Goal: Complete application form: Complete application form

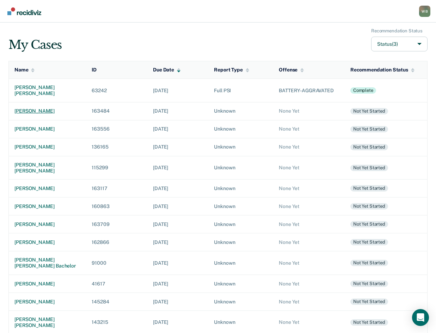
click at [45, 108] on div "[PERSON_NAME]" at bounding box center [47, 111] width 66 height 6
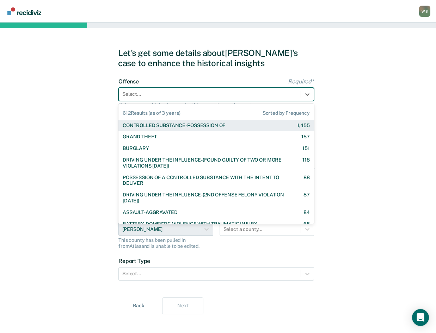
click at [288, 92] on div at bounding box center [209, 94] width 175 height 7
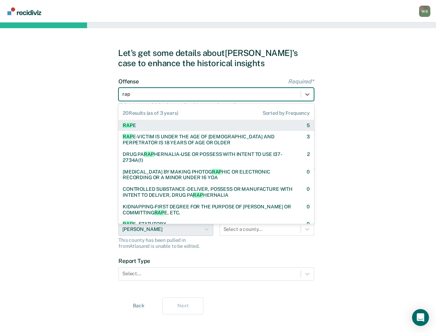
type input "rape"
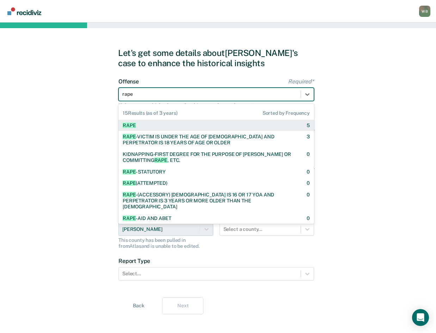
click at [269, 125] on div "RAPE 5" at bounding box center [216, 126] width 187 height 6
checkbox input "true"
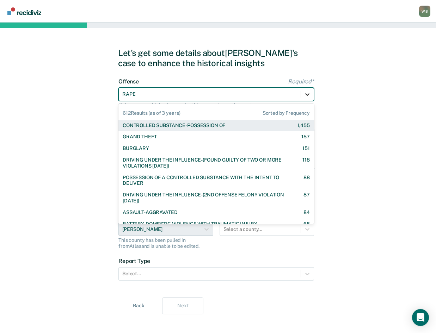
click at [312, 90] on div at bounding box center [307, 94] width 13 height 13
click at [347, 114] on div "Let's get some details about [PERSON_NAME]'s case to enhance the historical ins…" at bounding box center [218, 181] width 436 height 317
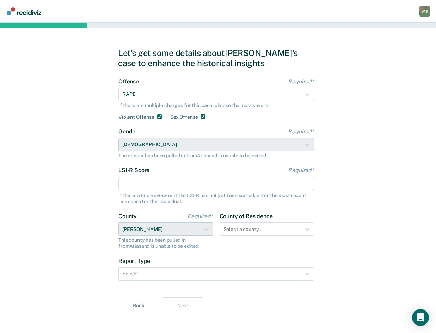
click at [175, 188] on input "LSI-R Score Required*" at bounding box center [215, 184] width 195 height 15
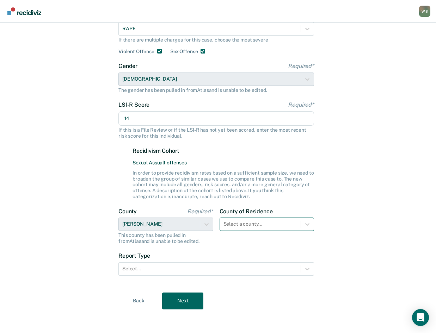
scroll to position [67, 0]
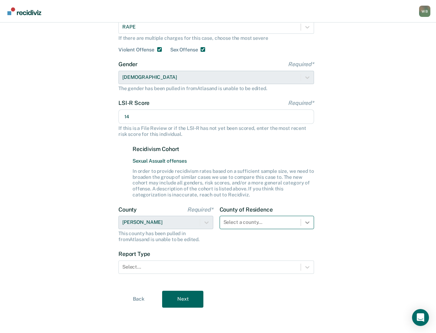
type input "14"
click at [306, 225] on div "County of Residence Select a county..." at bounding box center [266, 224] width 95 height 36
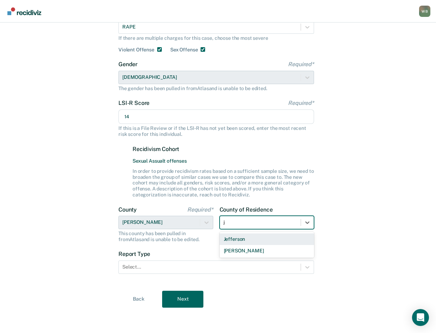
scroll to position [67, 0]
type input "jer"
click at [251, 239] on div "[PERSON_NAME]" at bounding box center [266, 240] width 95 height 12
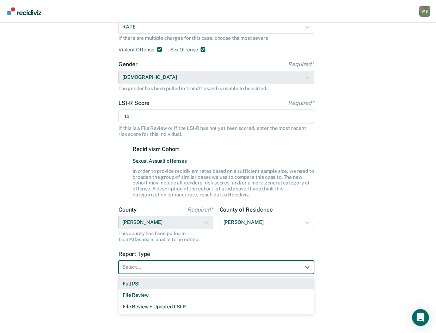
click at [177, 266] on div at bounding box center [209, 266] width 175 height 7
click at [166, 281] on div "Full PSI" at bounding box center [215, 284] width 195 height 12
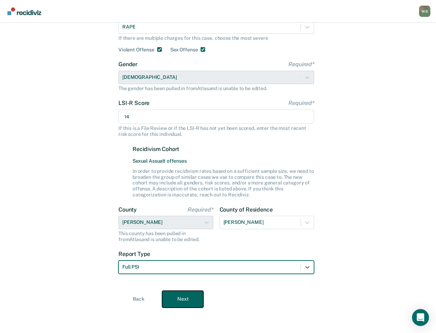
click at [181, 294] on button "Next" at bounding box center [182, 299] width 41 height 17
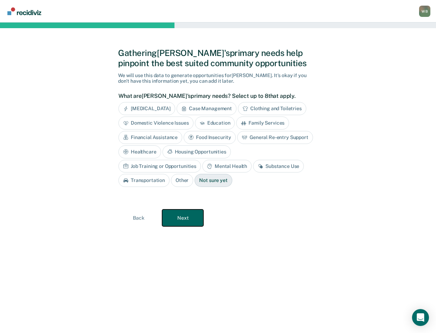
scroll to position [0, 0]
click at [193, 220] on button "Next" at bounding box center [185, 218] width 41 height 17
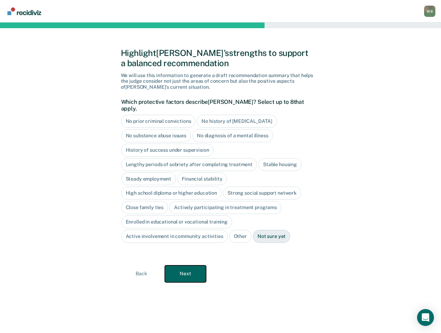
click at [199, 266] on button "Next" at bounding box center [185, 274] width 41 height 17
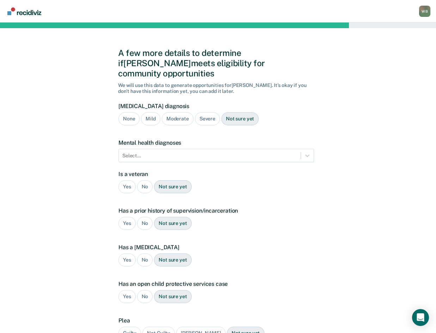
click at [130, 112] on div "None" at bounding box center [128, 118] width 21 height 13
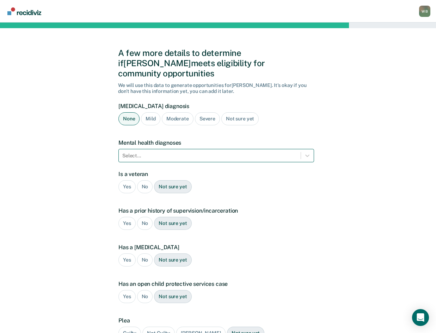
click at [137, 152] on div at bounding box center [209, 155] width 175 height 7
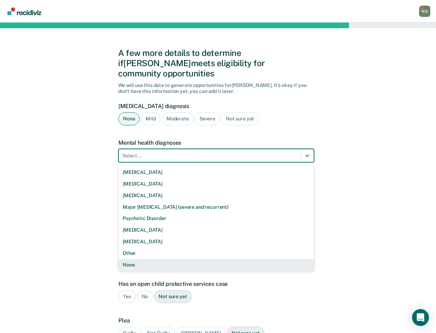
click at [146, 259] on div "None" at bounding box center [215, 265] width 195 height 12
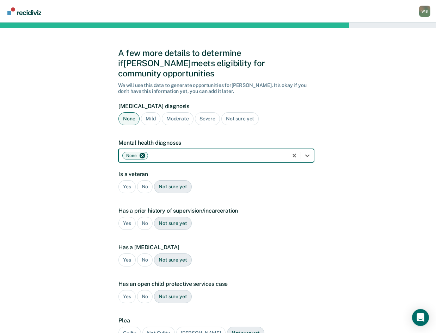
click at [143, 180] on div "No" at bounding box center [145, 186] width 16 height 13
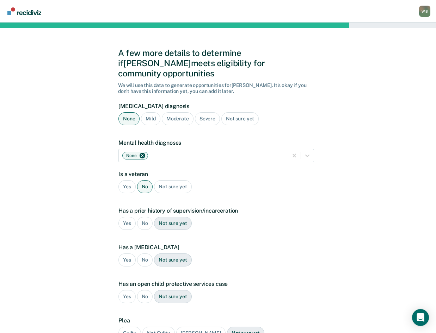
click at [145, 217] on div "No" at bounding box center [145, 223] width 16 height 13
drag, startPoint x: 145, startPoint y: 251, endPoint x: 144, endPoint y: 276, distance: 25.0
click at [145, 254] on div "No" at bounding box center [145, 260] width 16 height 13
click at [144, 290] on div "No" at bounding box center [145, 296] width 16 height 13
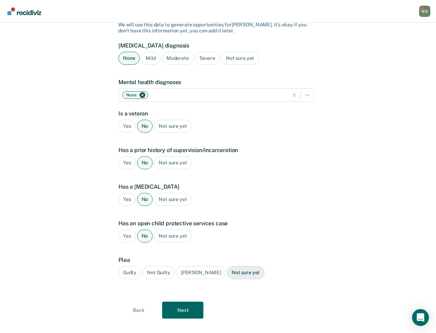
scroll to position [61, 0]
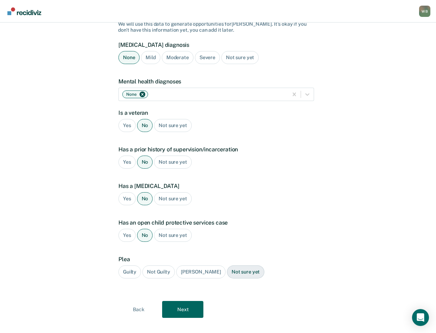
click at [134, 266] on div "Guilty" at bounding box center [129, 272] width 23 height 13
click at [186, 301] on button "Next" at bounding box center [182, 309] width 41 height 17
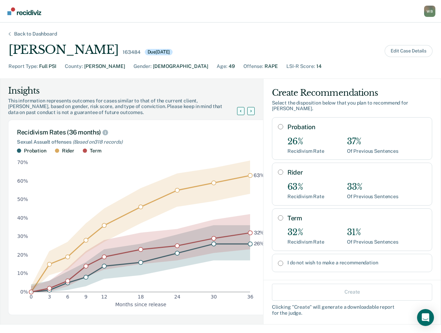
click at [278, 215] on input "Term" at bounding box center [280, 218] width 5 height 6
radio input "true"
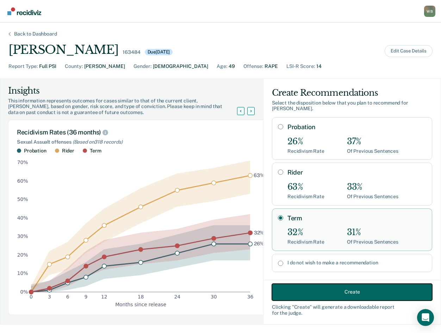
click at [343, 287] on button "Create" at bounding box center [352, 292] width 160 height 17
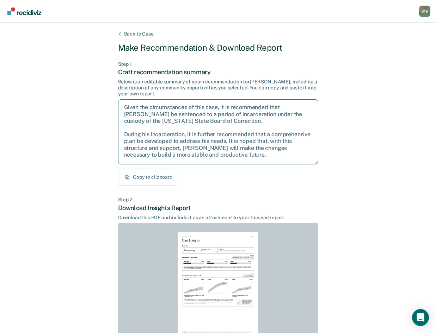
click at [241, 156] on textarea "Given the circumstances of this case, it is recommended that [PERSON_NAME] be s…" at bounding box center [218, 131] width 200 height 65
drag, startPoint x: 239, startPoint y: 155, endPoint x: 125, endPoint y: 107, distance: 123.4
click at [125, 107] on textarea "Given the circumstances of this case, it is recommended that [PERSON_NAME] be s…" at bounding box center [218, 131] width 200 height 65
click at [247, 143] on textarea "Given the circumstances of this case, it is recommended that [PERSON_NAME] be s…" at bounding box center [218, 131] width 200 height 65
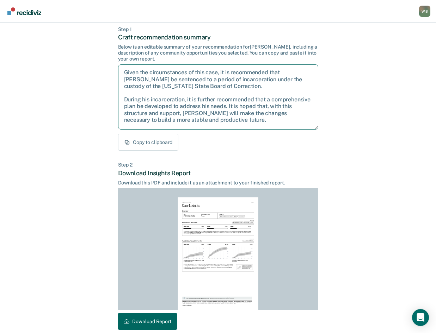
scroll to position [68, 0]
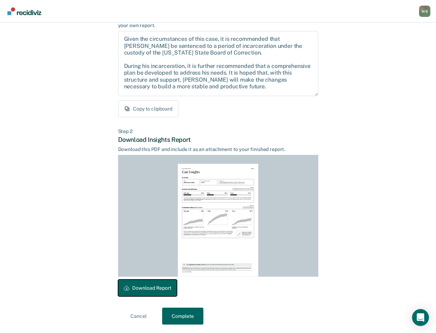
click at [156, 289] on button "Download Report" at bounding box center [147, 288] width 59 height 17
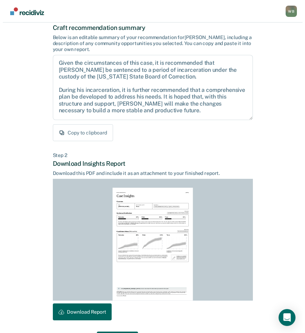
scroll to position [0, 0]
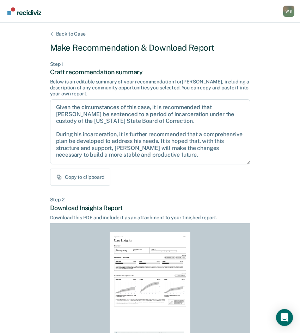
click at [74, 34] on div "Back to Case" at bounding box center [71, 34] width 46 height 6
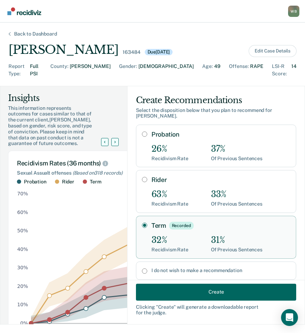
click at [142, 268] on input "I do not wish to make a recommendation" at bounding box center [144, 271] width 5 height 6
radio input "true"
radio input "false"
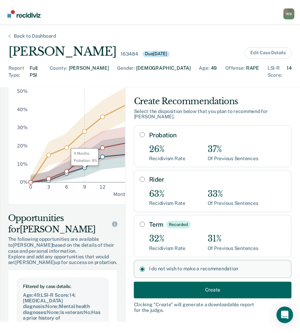
scroll to position [35, 0]
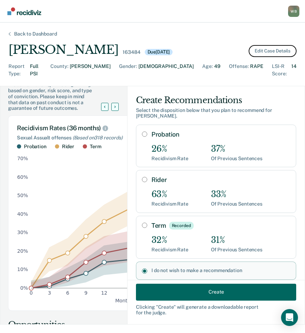
click at [280, 54] on button "Edit Case Details" at bounding box center [273, 51] width 48 height 12
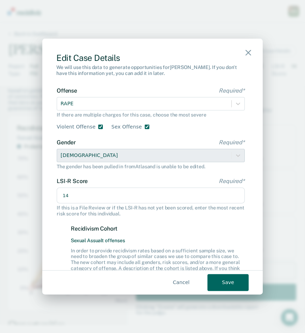
click at [97, 111] on div "Offense Required* RAPE If there are multiple charges for this case, choose the …" at bounding box center [151, 108] width 188 height 43
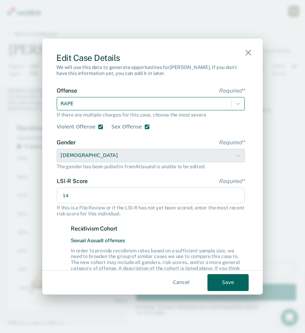
click at [103, 107] on div at bounding box center [144, 103] width 167 height 9
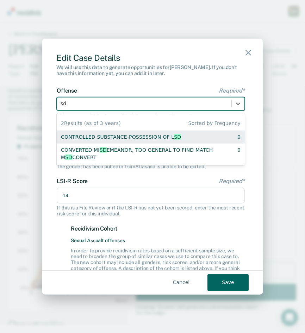
type input "s"
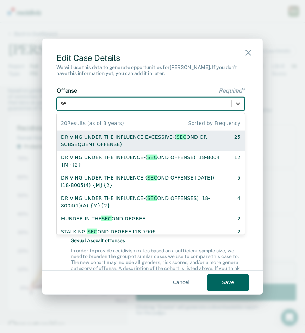
type input "sex"
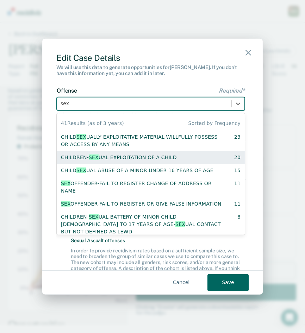
click at [116, 158] on div "CHILDREN- SEX UAL EXPLOITATION OF A CHILD" at bounding box center [119, 157] width 116 height 7
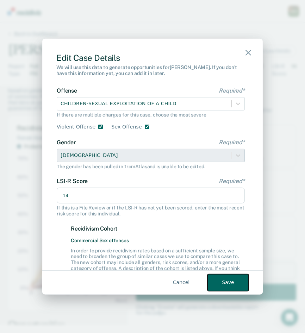
click at [230, 283] on button "Save" at bounding box center [227, 282] width 41 height 17
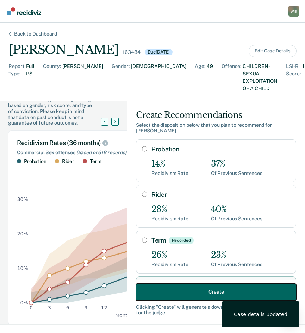
click at [202, 288] on button "Create" at bounding box center [216, 292] width 160 height 17
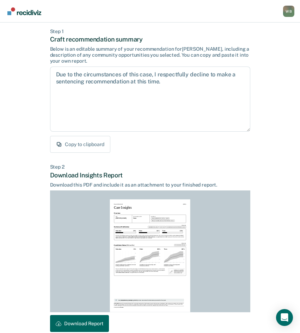
scroll to position [68, 0]
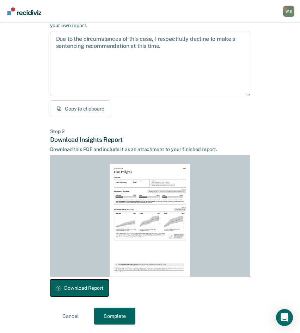
click at [89, 285] on button "Download Report" at bounding box center [79, 288] width 59 height 17
click at [116, 312] on button "Complete" at bounding box center [114, 316] width 41 height 17
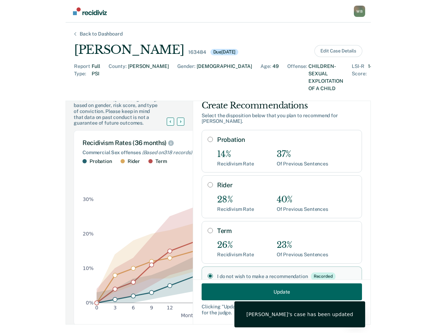
scroll to position [13, 0]
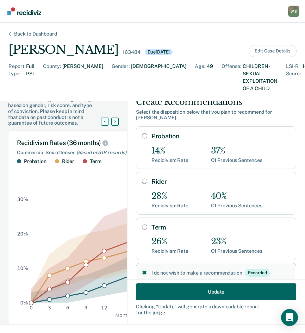
click at [46, 34] on div "Back to Dashboard" at bounding box center [36, 34] width 60 height 6
